Goal: Transaction & Acquisition: Purchase product/service

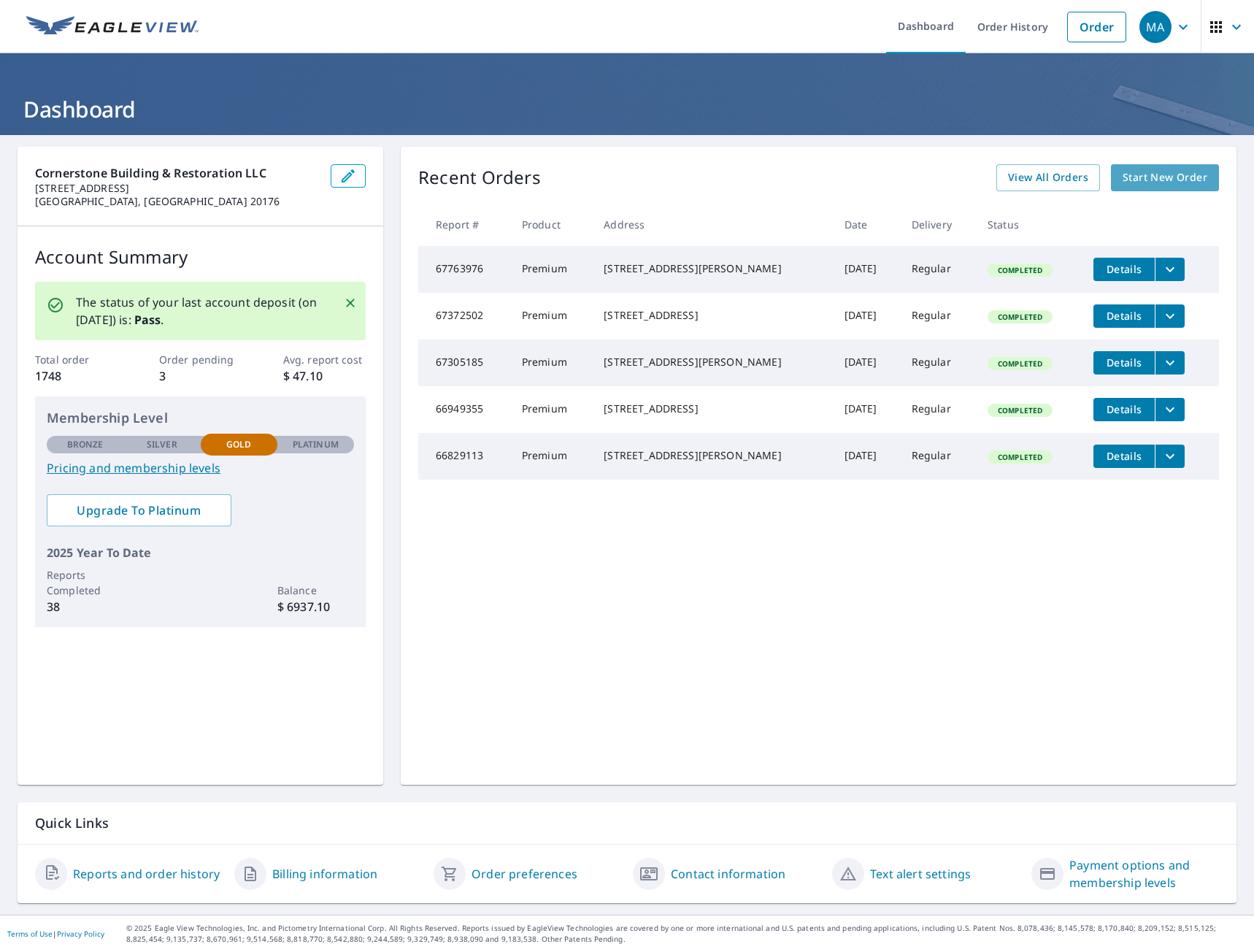
click at [1153, 178] on span "Start New Order" at bounding box center [1165, 178] width 85 height 19
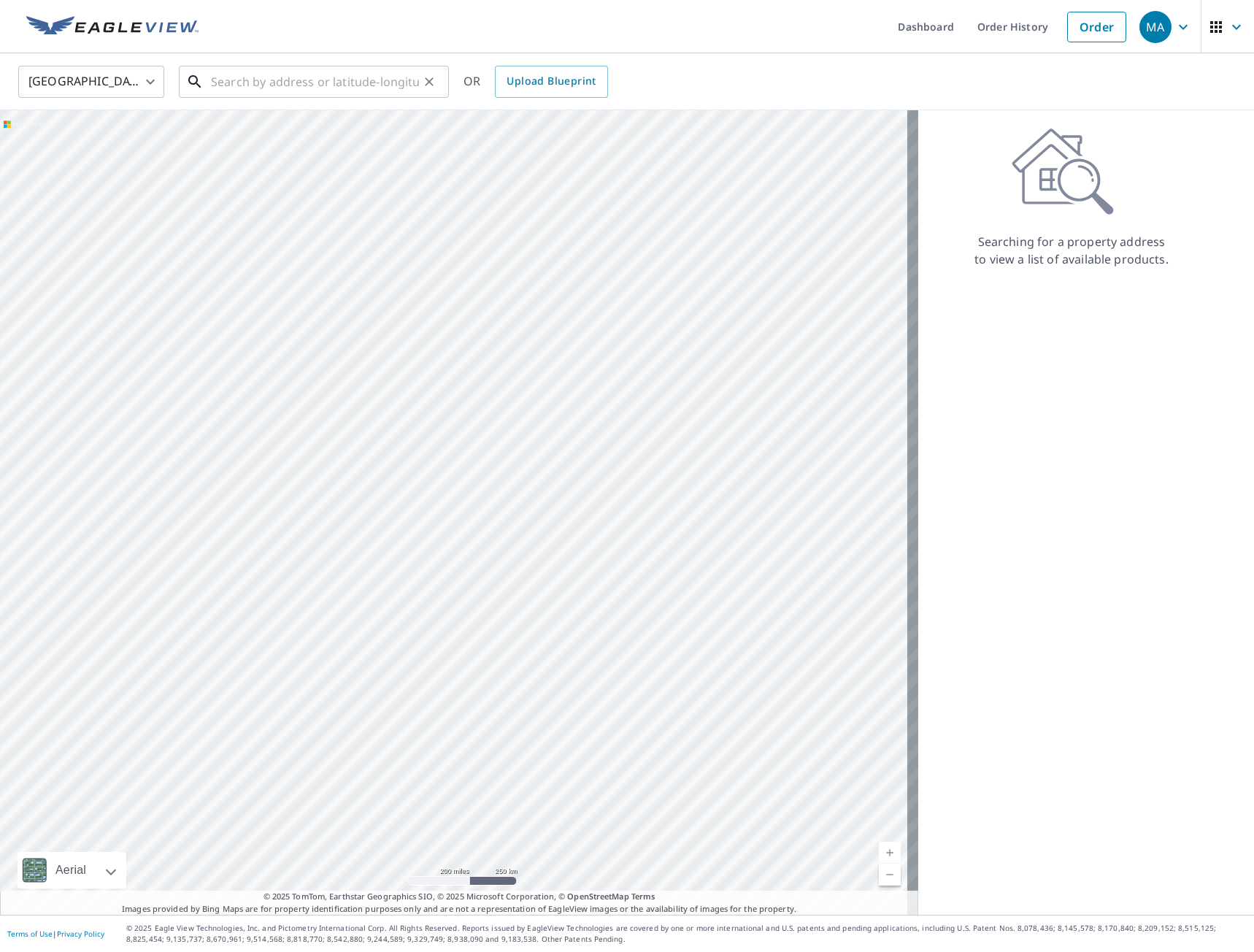
click at [362, 84] on input "text" at bounding box center [315, 81] width 208 height 41
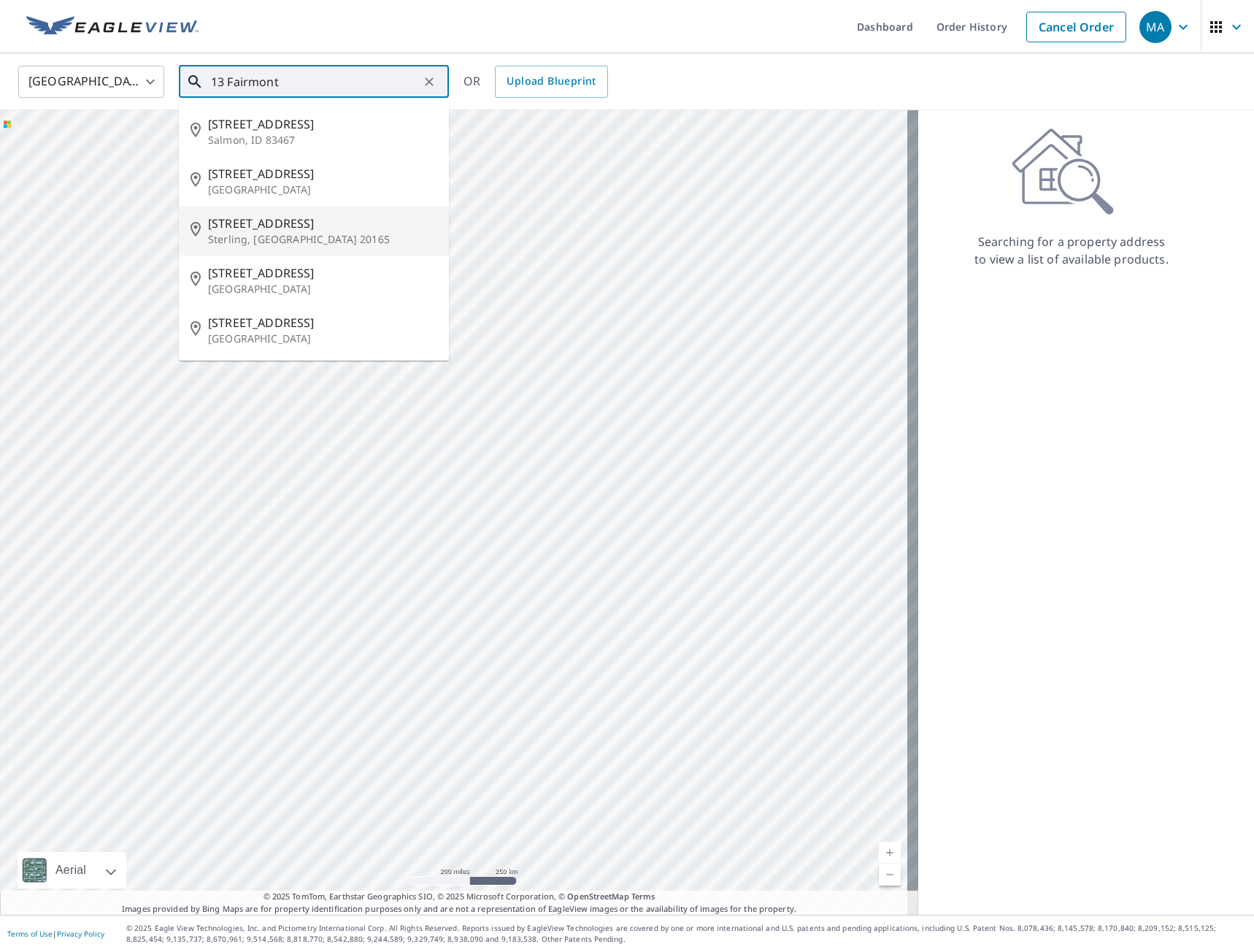
click at [296, 234] on p "Sterling, [GEOGRAPHIC_DATA] 20165" at bounding box center [322, 239] width 229 height 15
type input "[STREET_ADDRESS]"
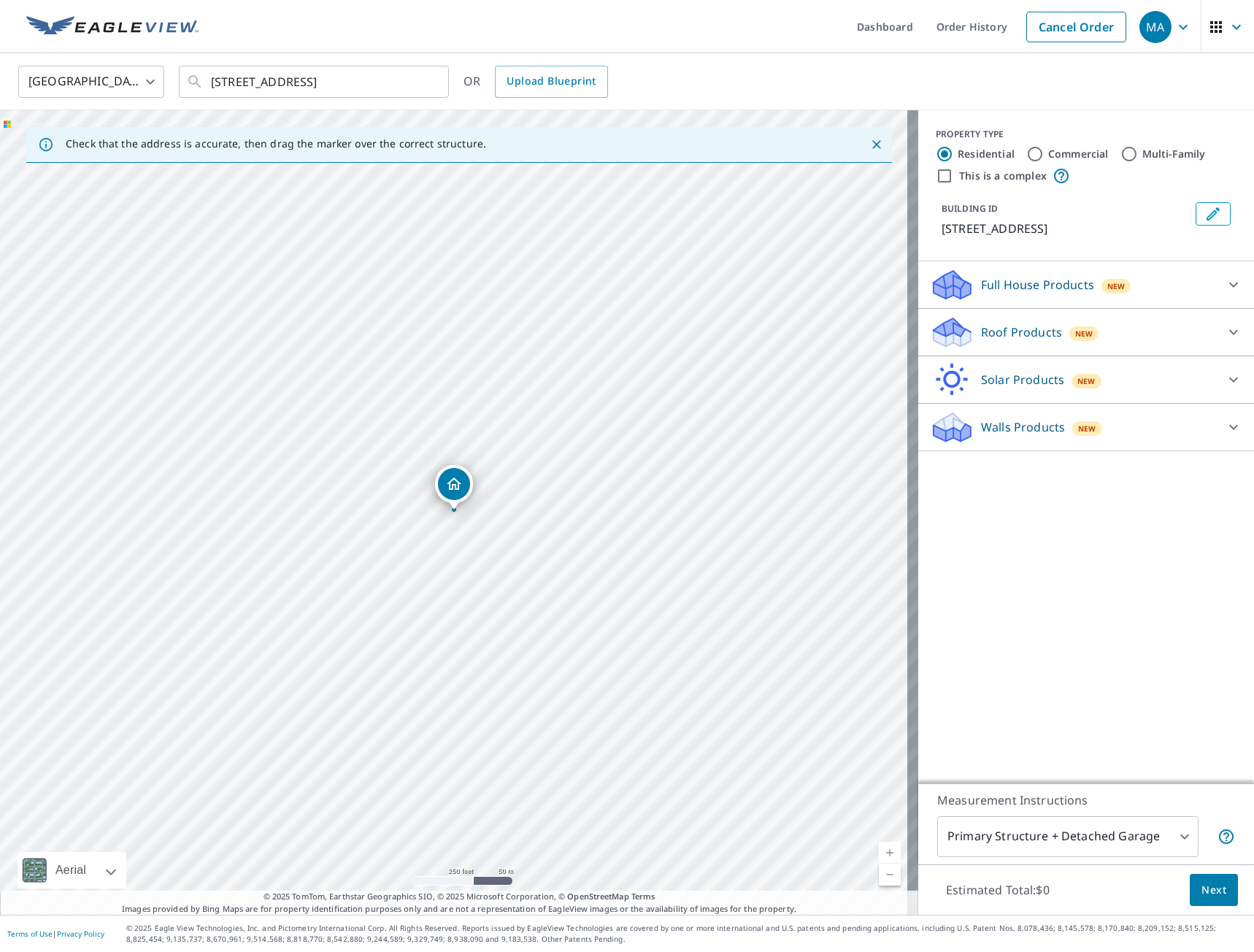
click at [1004, 335] on p "Roof Products" at bounding box center [1022, 332] width 81 height 18
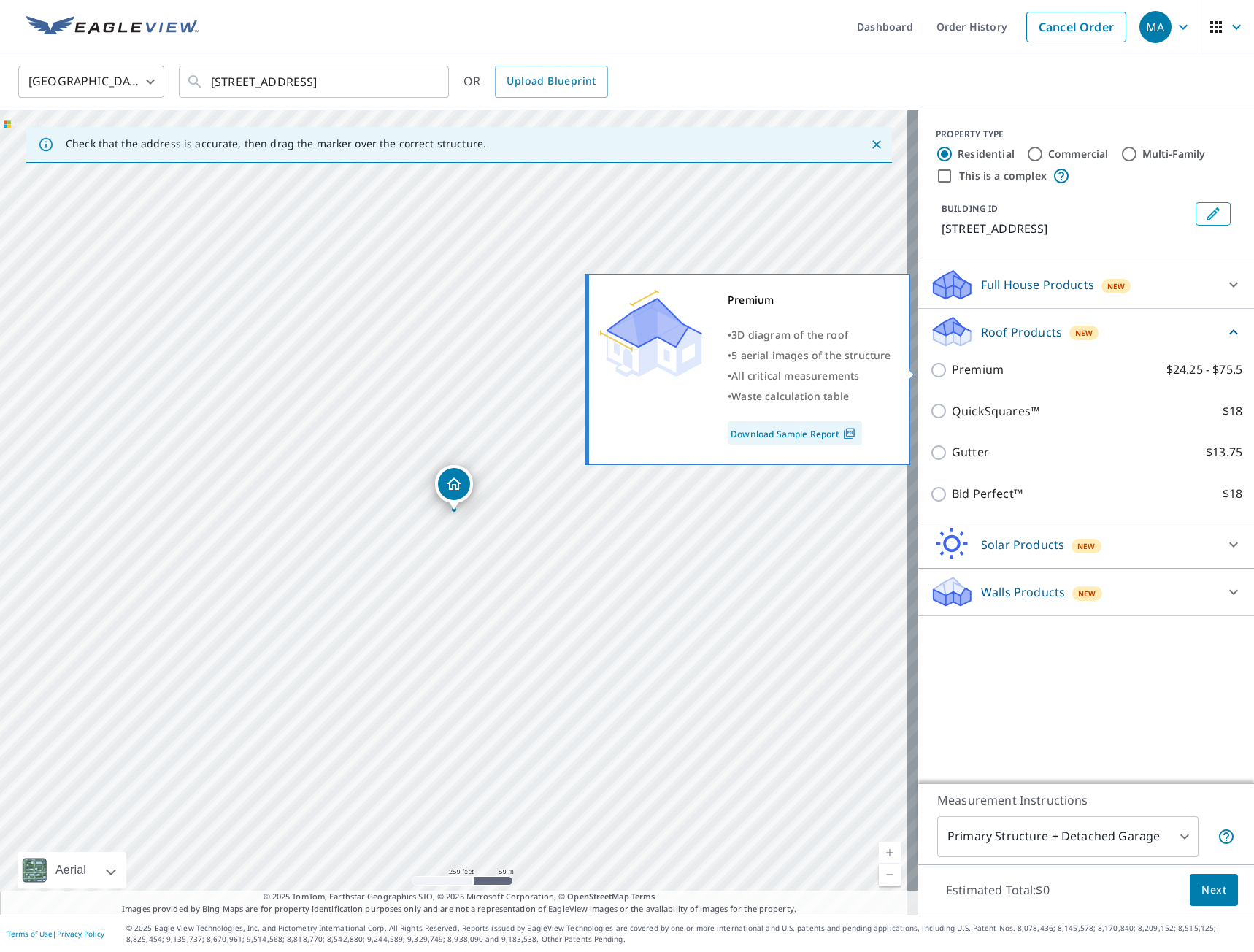
click at [930, 369] on input "Premium $24.25 - $75.5" at bounding box center [940, 370] width 22 height 18
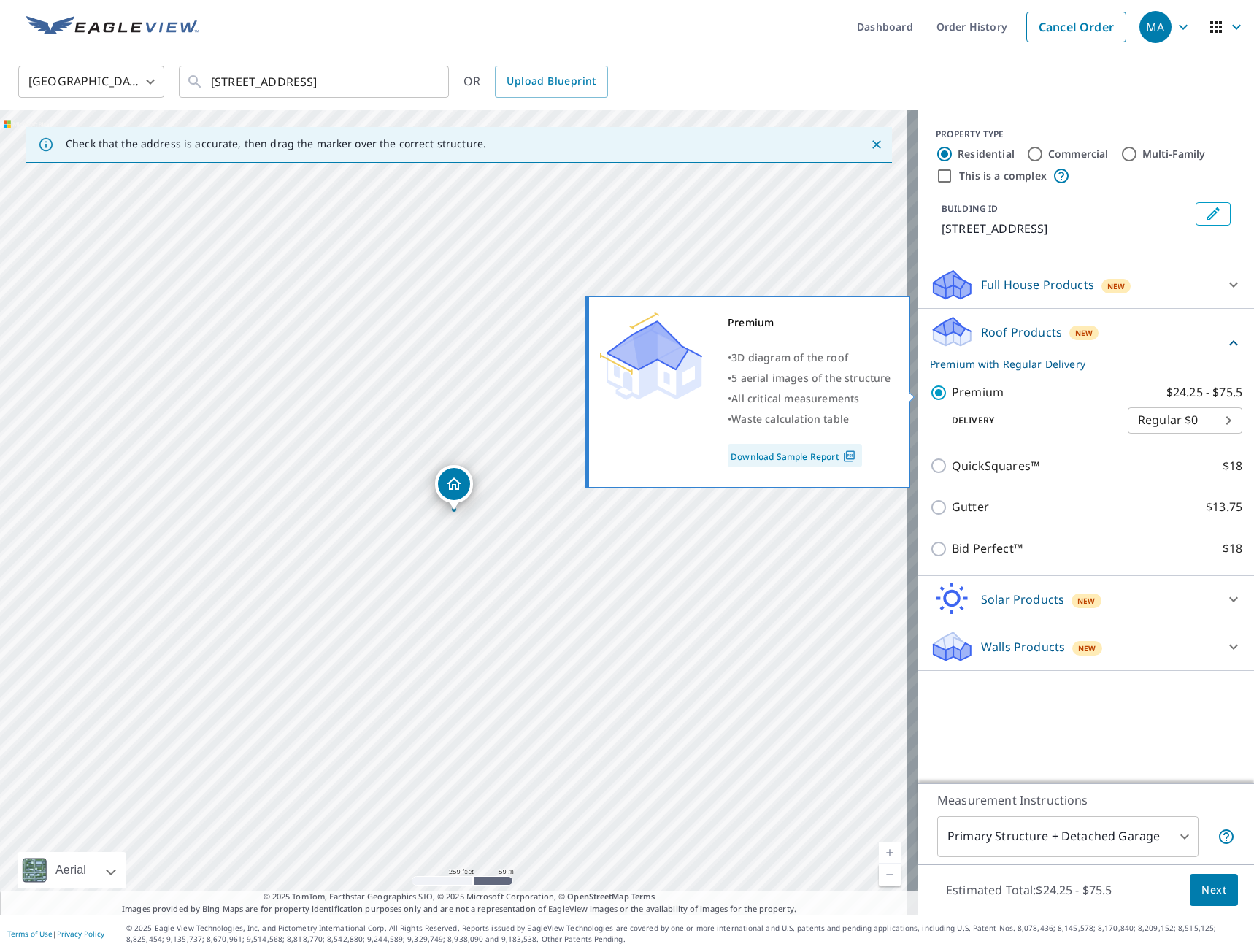
click at [930, 393] on input "Premium $24.25 - $75.5" at bounding box center [940, 393] width 22 height 18
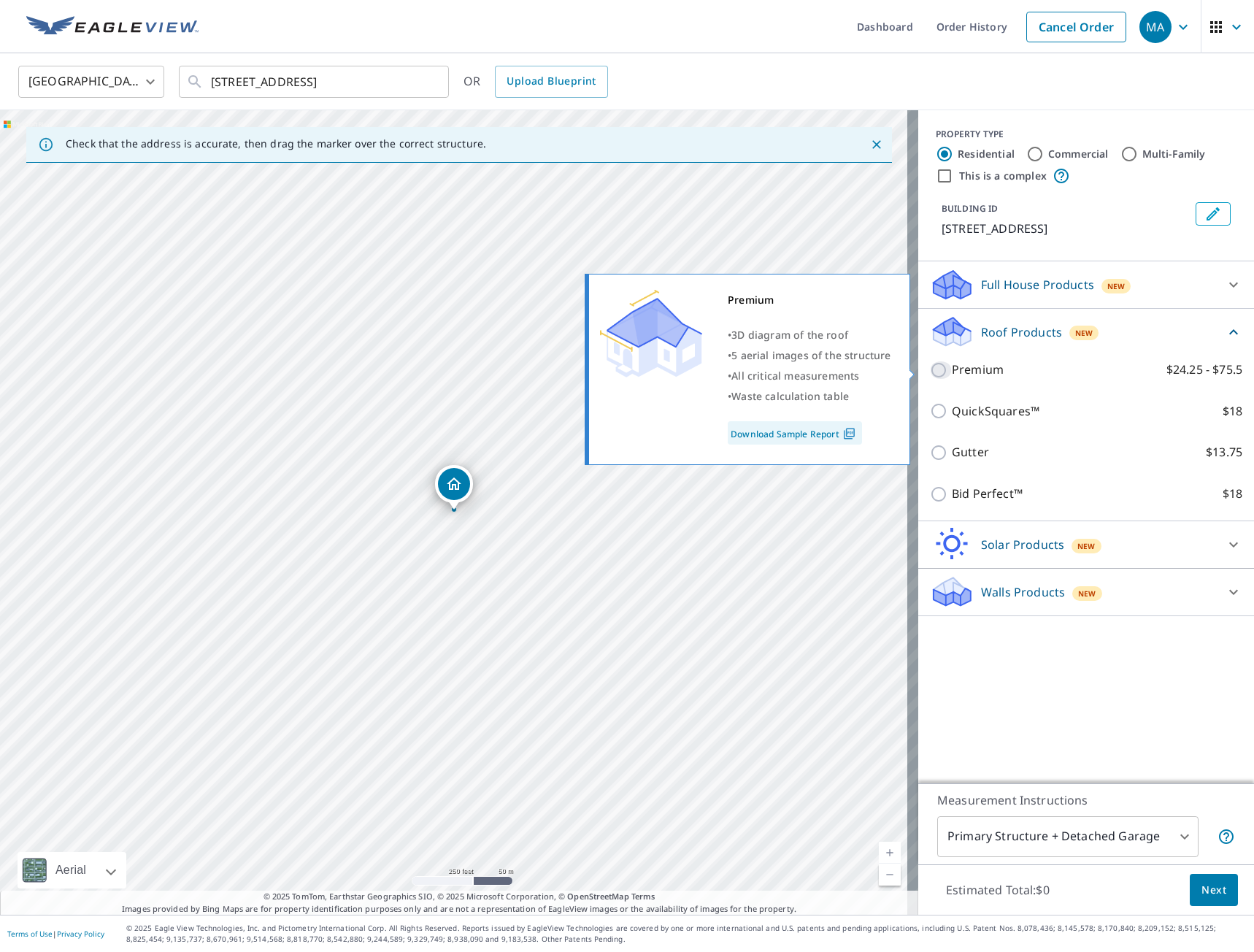
click at [931, 372] on input "Premium $24.25 - $75.5" at bounding box center [940, 370] width 22 height 18
checkbox input "true"
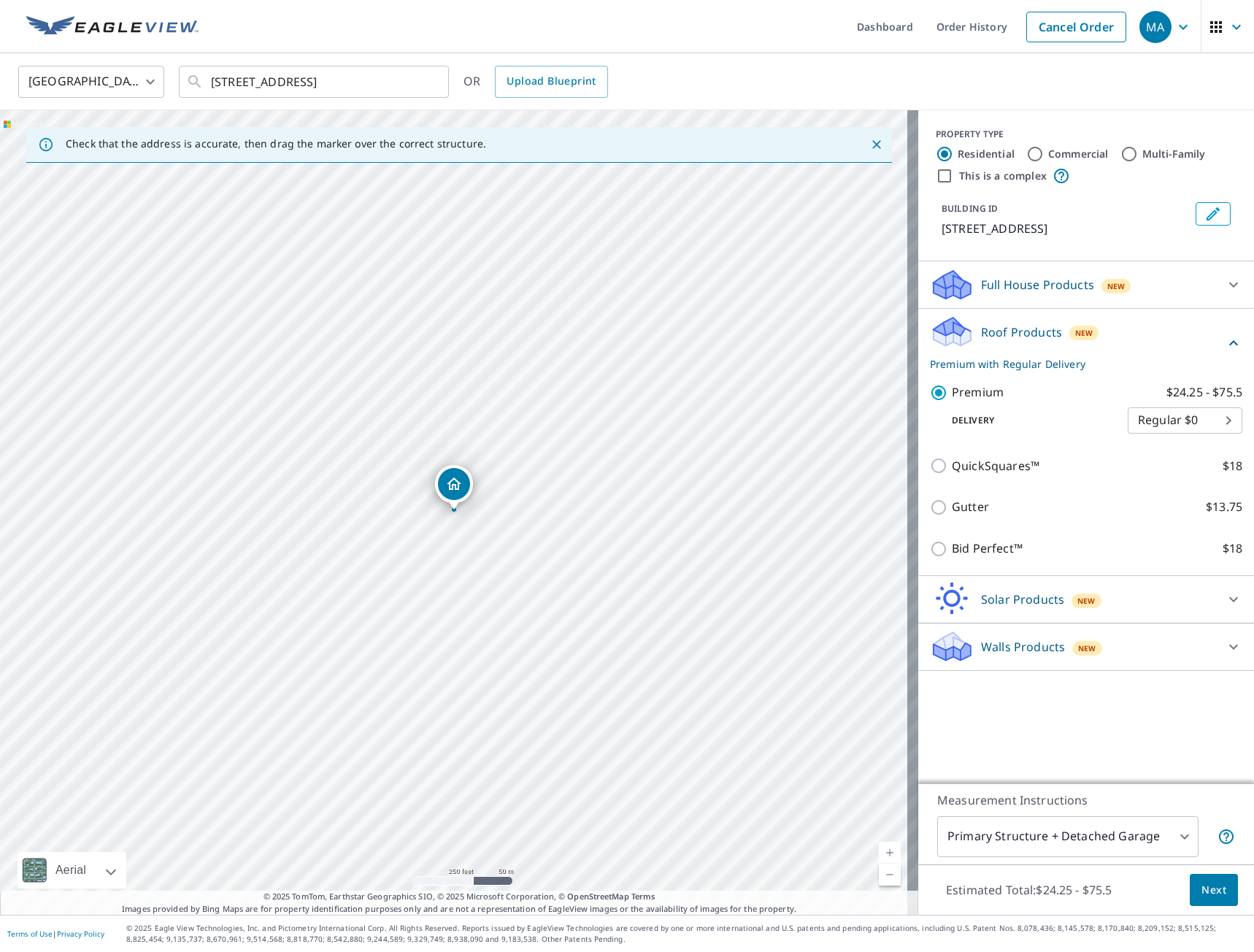
click at [1205, 421] on body "MA MA Dashboard Order History Cancel Order MA [GEOGRAPHIC_DATA] [GEOGRAPHIC_DAT…" at bounding box center [627, 476] width 1254 height 952
click at [1153, 450] on li "Express $26.5" at bounding box center [1174, 447] width 115 height 26
type input "4"
click at [1206, 888] on span "Next" at bounding box center [1213, 889] width 25 height 19
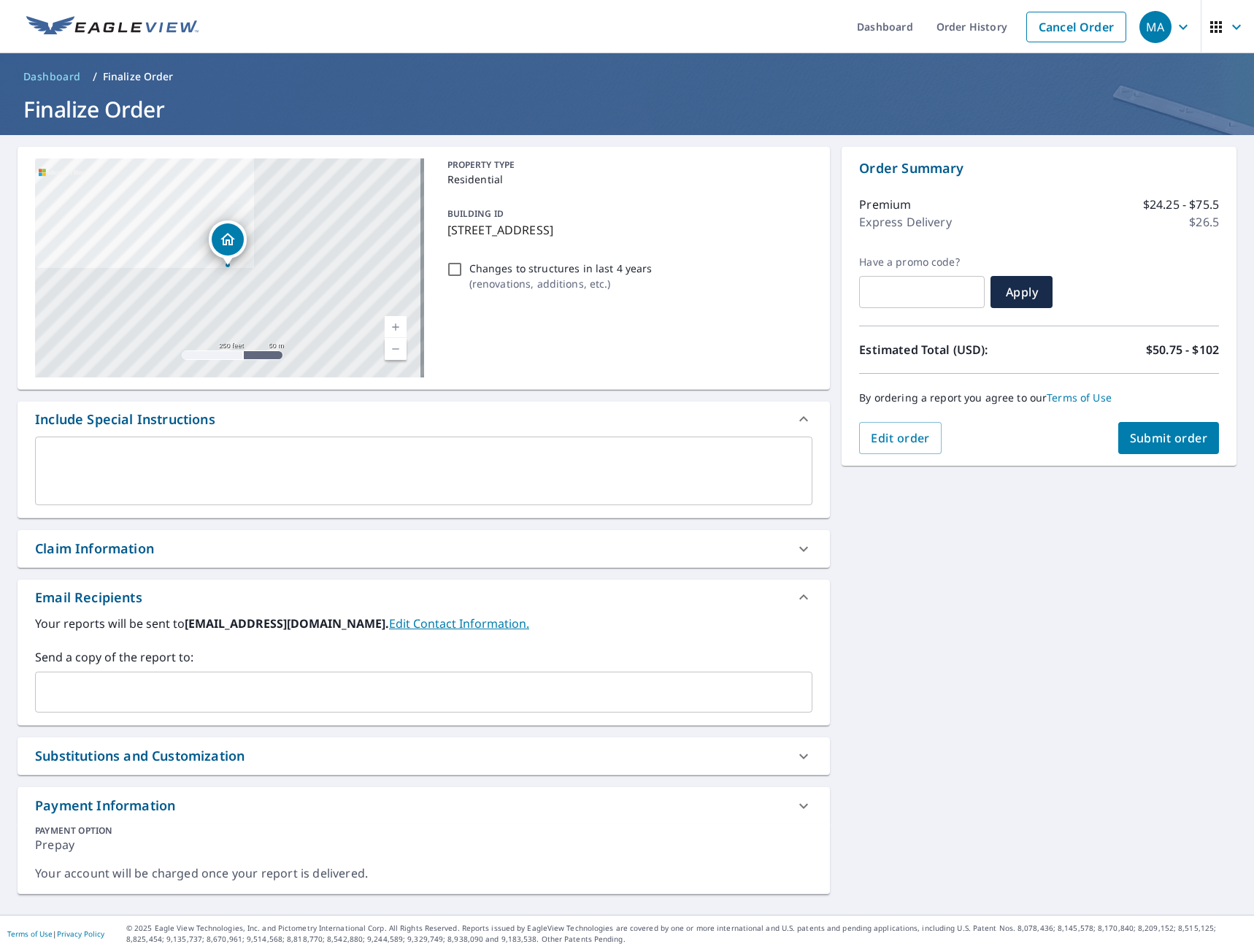
click at [165, 553] on div "Claim Information" at bounding box center [411, 548] width 751 height 19
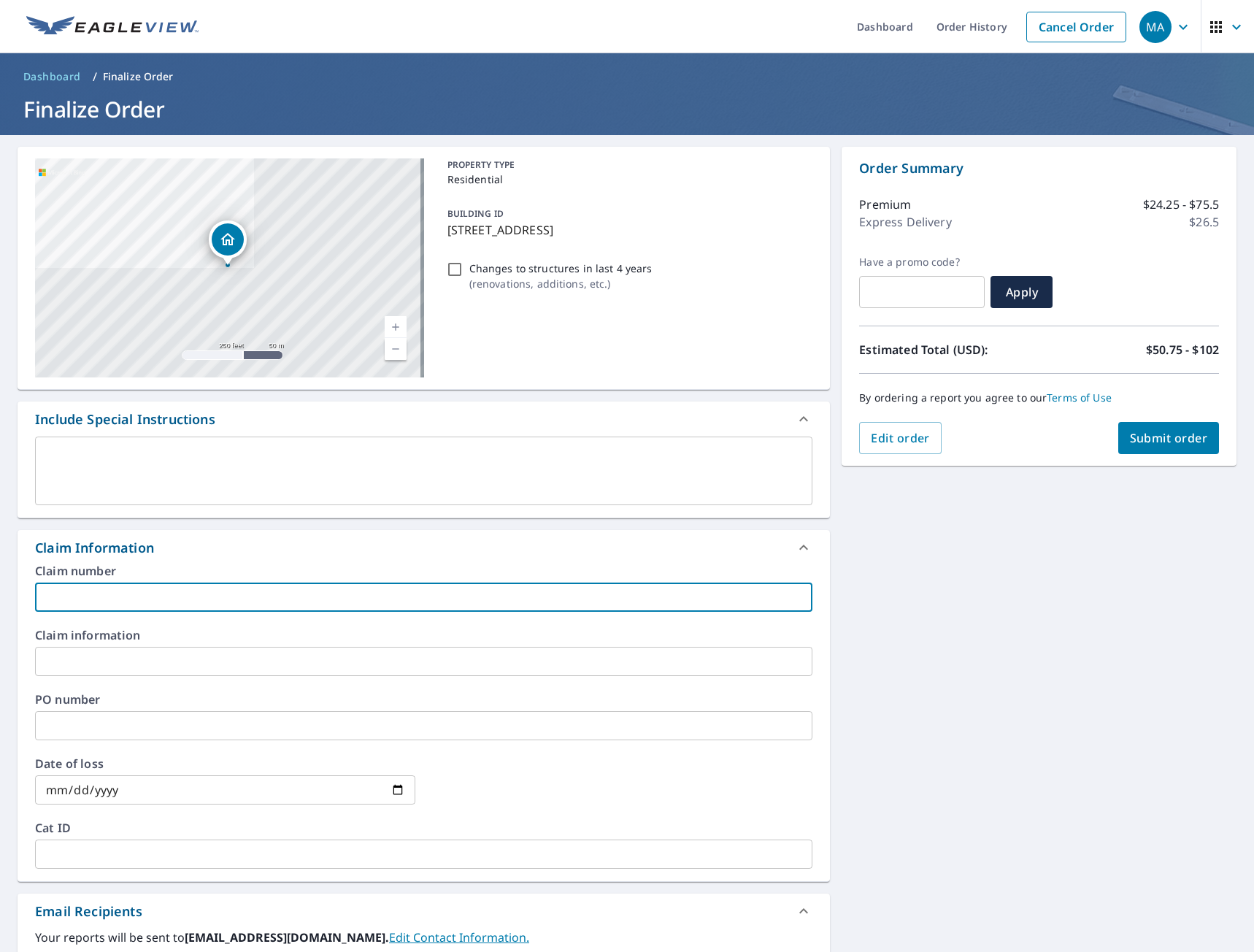
click at [114, 599] on input "text" at bounding box center [424, 596] width 777 height 29
type input "[PERSON_NAME]"
click at [800, 544] on icon at bounding box center [804, 548] width 18 height 18
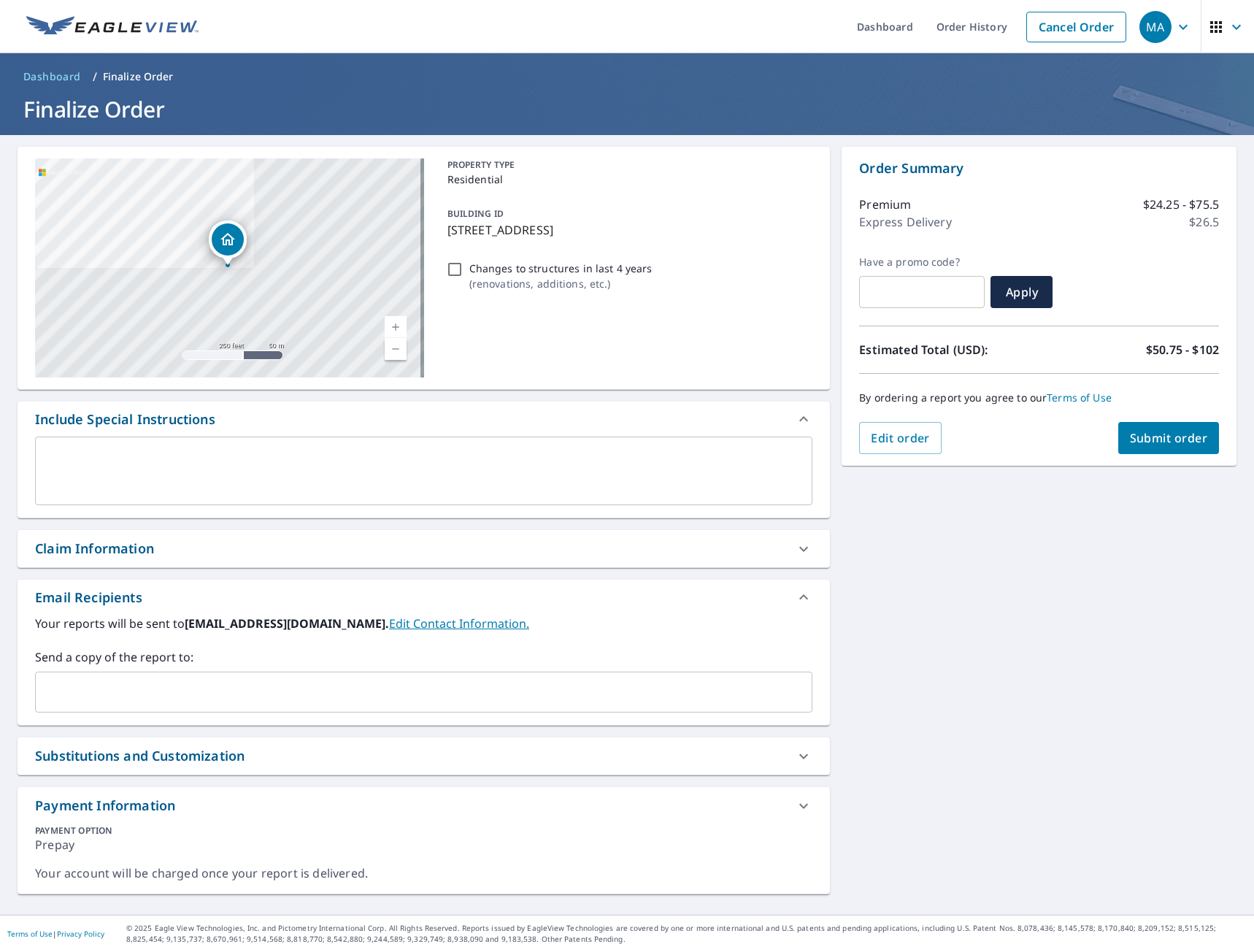
click at [102, 692] on input "text" at bounding box center [412, 691] width 742 height 27
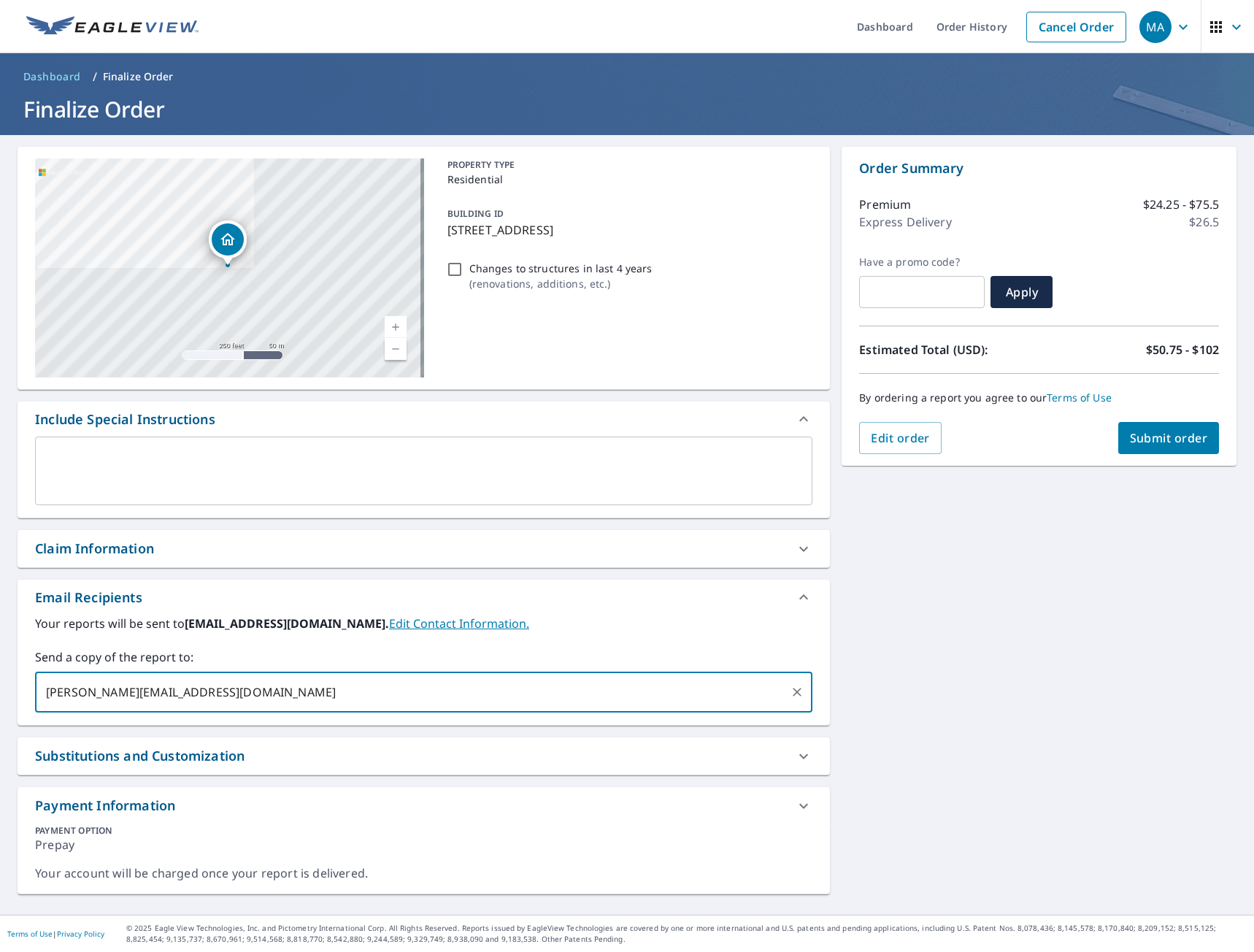
type input "[PERSON_NAME][EMAIL_ADDRESS][DOMAIN_NAME]"
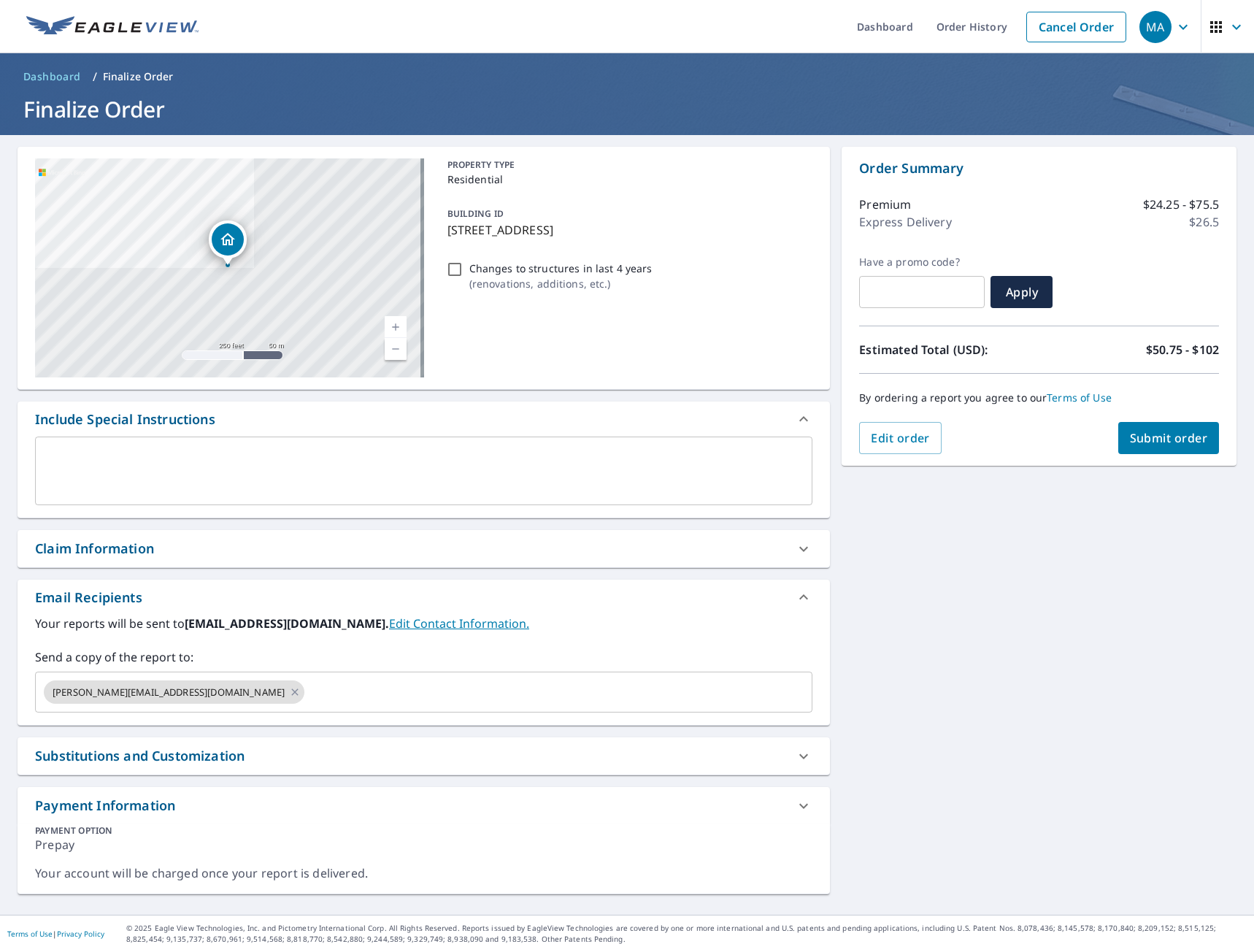
click at [1116, 708] on div "[STREET_ADDRESS] A standard road map Aerial A detailed look from above Labels L…" at bounding box center [627, 525] width 1254 height 780
click at [1173, 443] on span "Submit order" at bounding box center [1168, 438] width 78 height 16
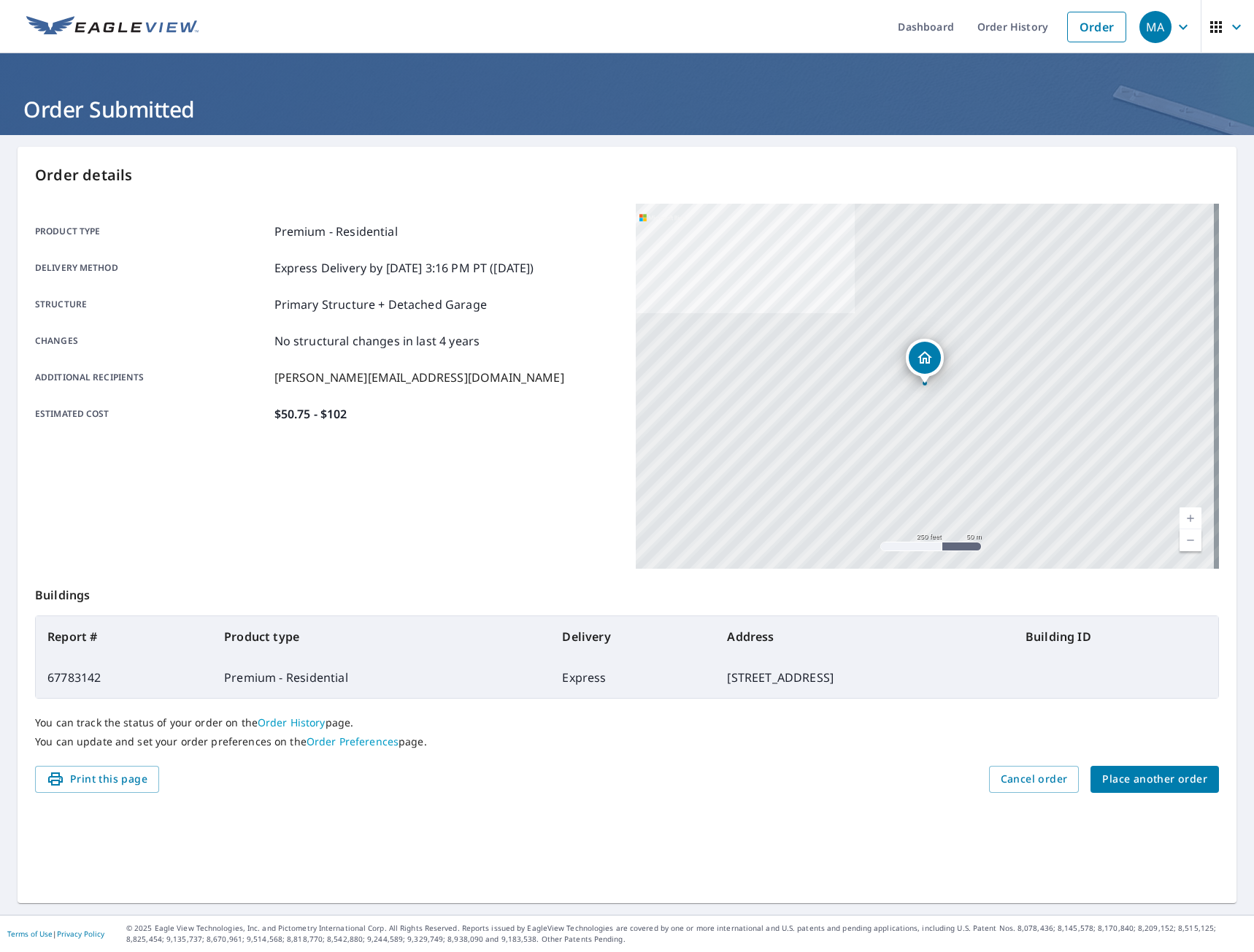
click at [454, 39] on ul "Dashboard Order History Order" at bounding box center [670, 26] width 926 height 53
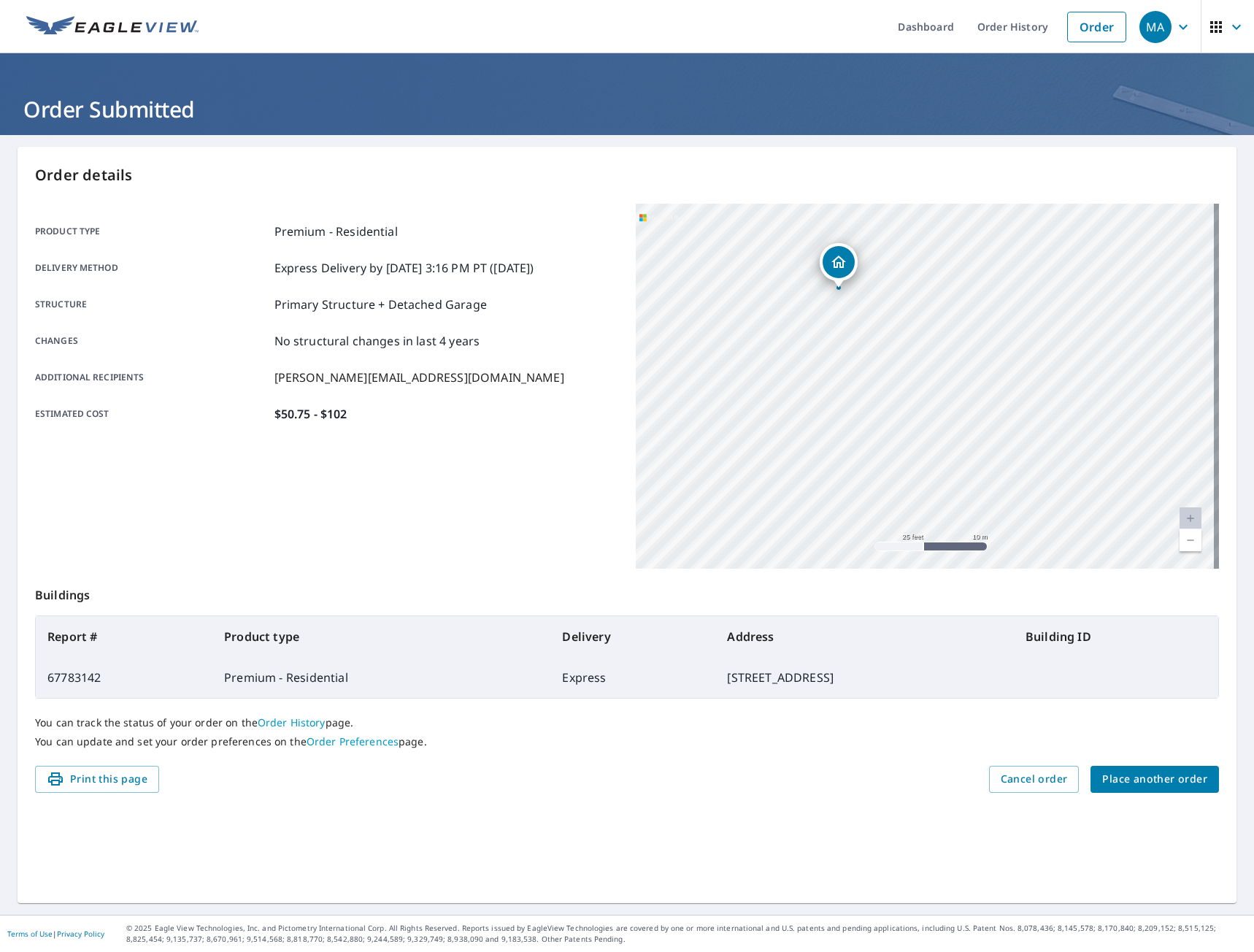
drag, startPoint x: 820, startPoint y: 247, endPoint x: 829, endPoint y: 258, distance: 14.2
click at [830, 258] on icon "Dropped pin, building 1, Residential property, 13 Fairmont Pl Sterling, VA 20165" at bounding box center [839, 262] width 18 height 18
